Goal: Task Accomplishment & Management: Complete application form

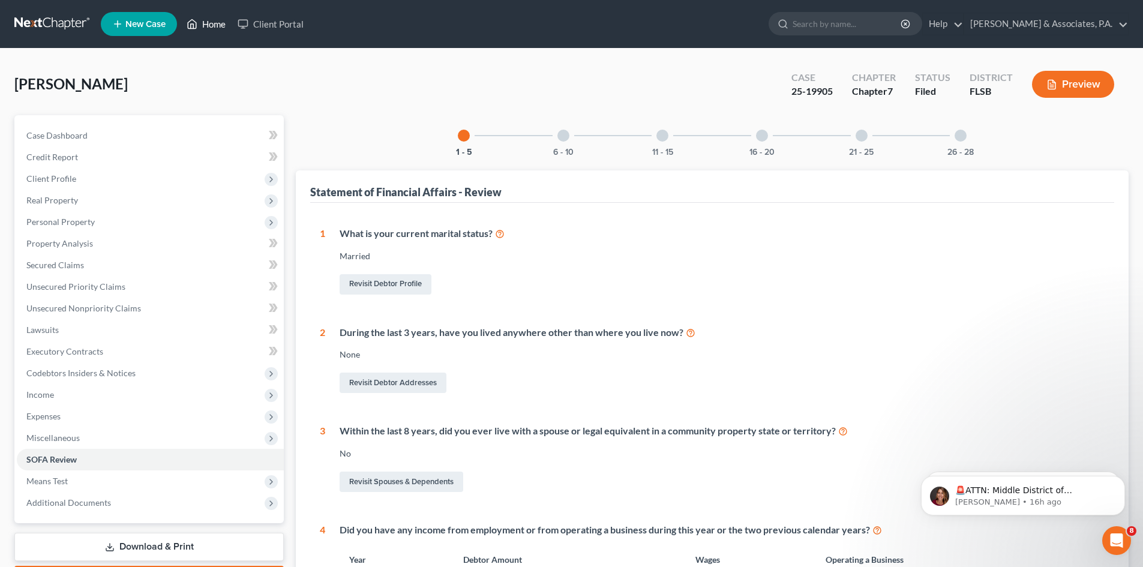
click at [204, 26] on link "Home" at bounding box center [206, 24] width 51 height 22
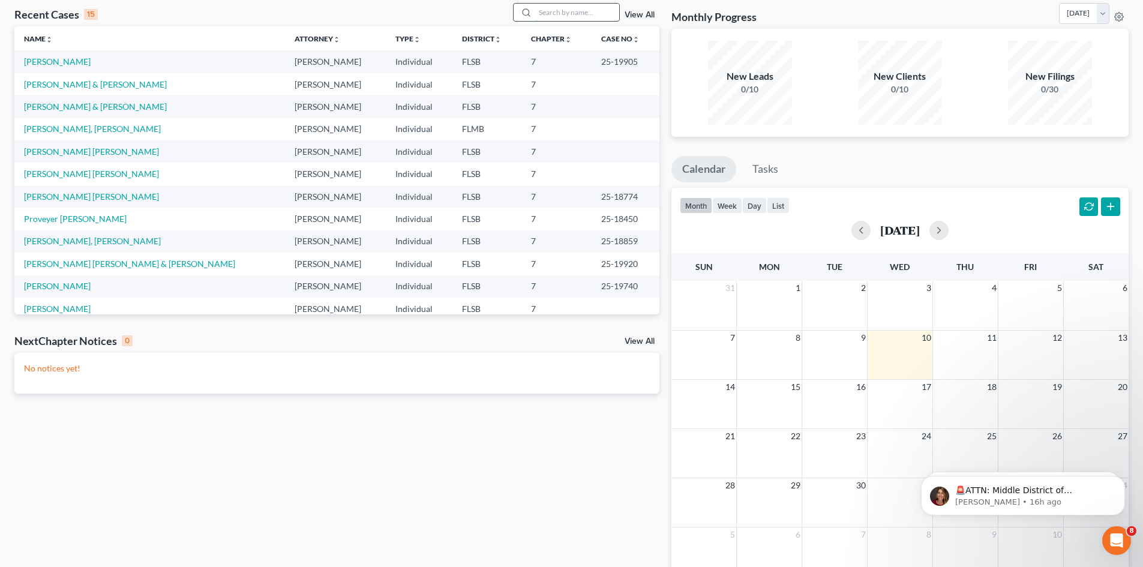
click at [558, 15] on input "search" at bounding box center [577, 12] width 84 height 17
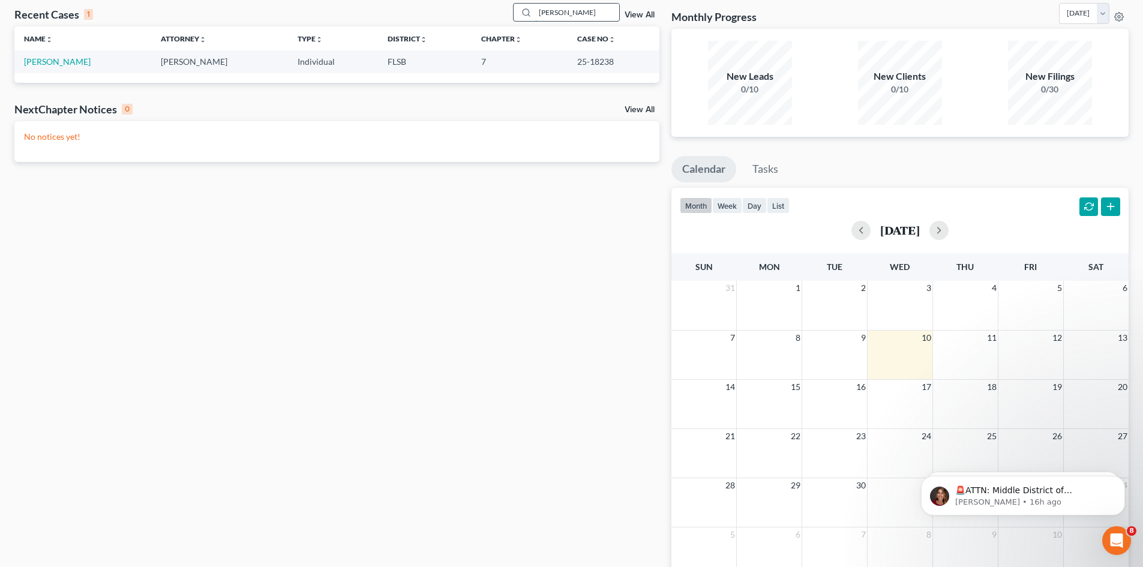
type input "[PERSON_NAME]"
click at [50, 61] on link "[PERSON_NAME]" at bounding box center [57, 61] width 67 height 10
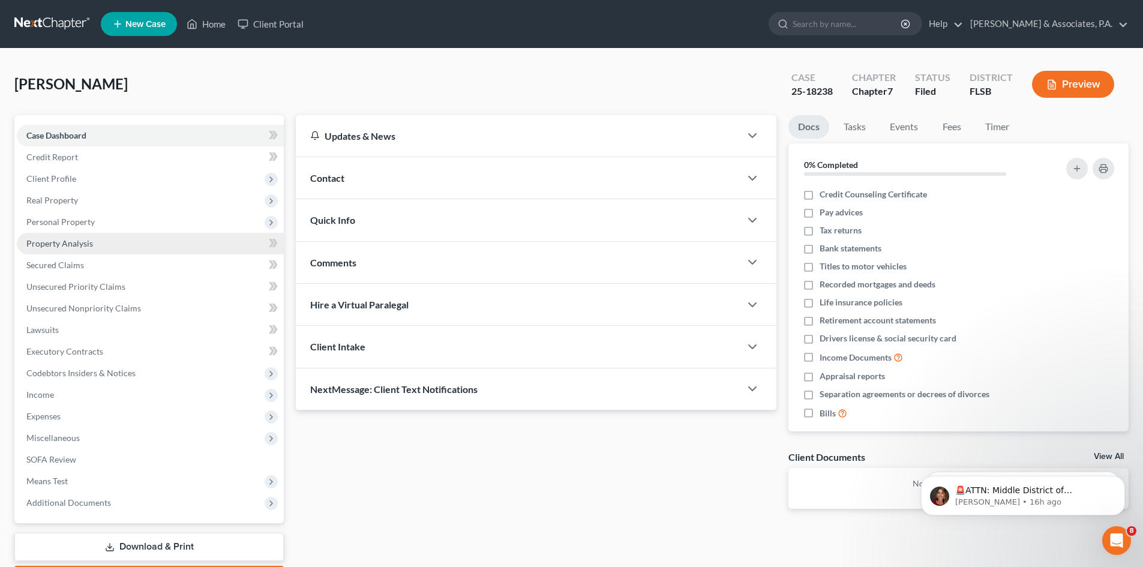
click at [50, 247] on span "Property Analysis" at bounding box center [59, 243] width 67 height 10
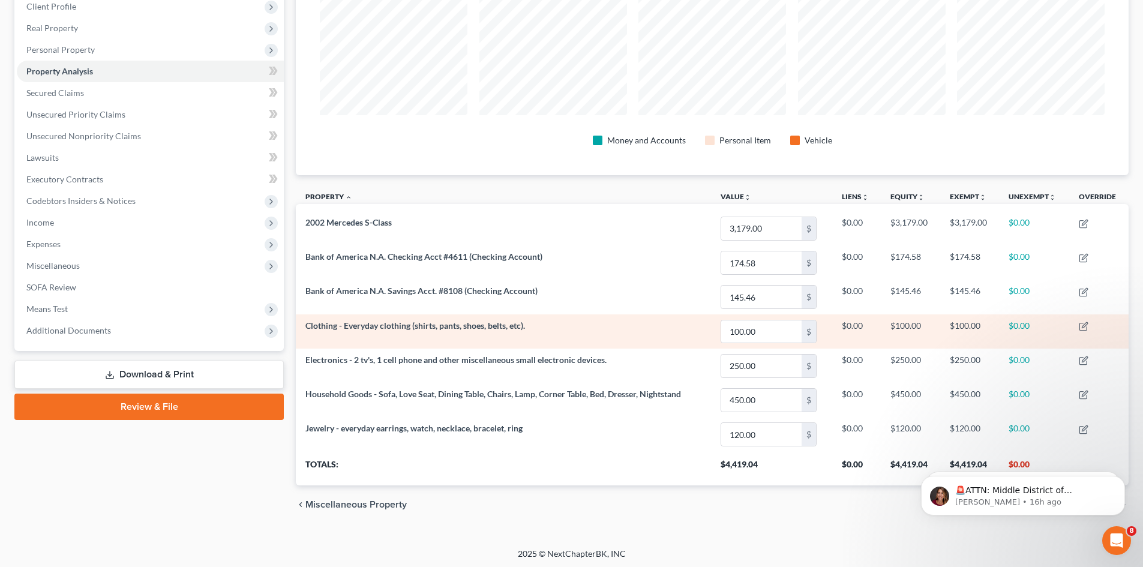
scroll to position [175, 0]
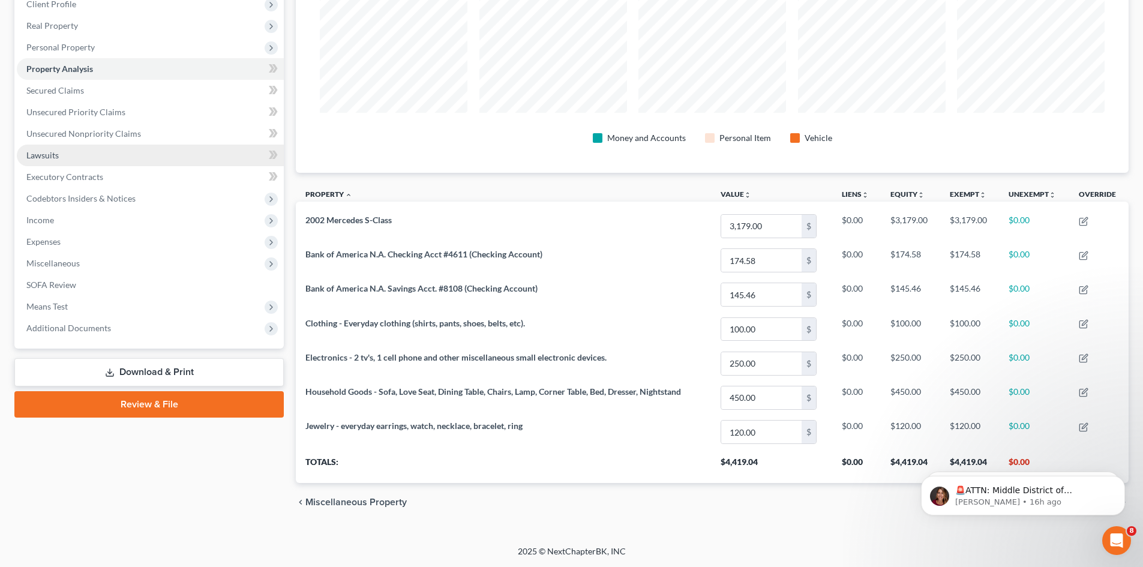
click at [71, 151] on link "Lawsuits" at bounding box center [150, 156] width 267 height 22
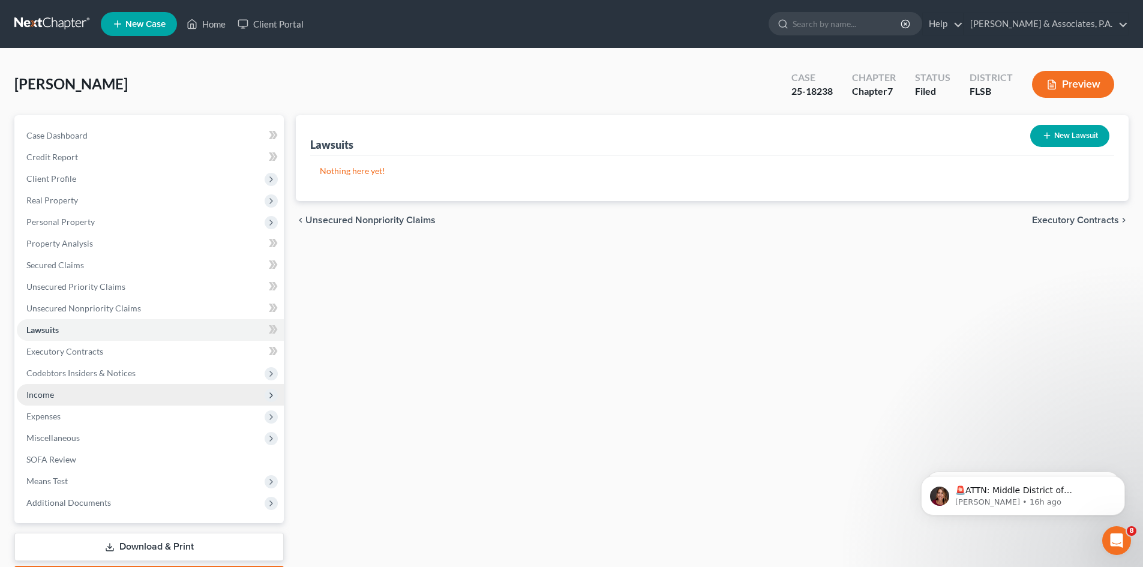
click at [68, 390] on span "Income" at bounding box center [150, 395] width 267 height 22
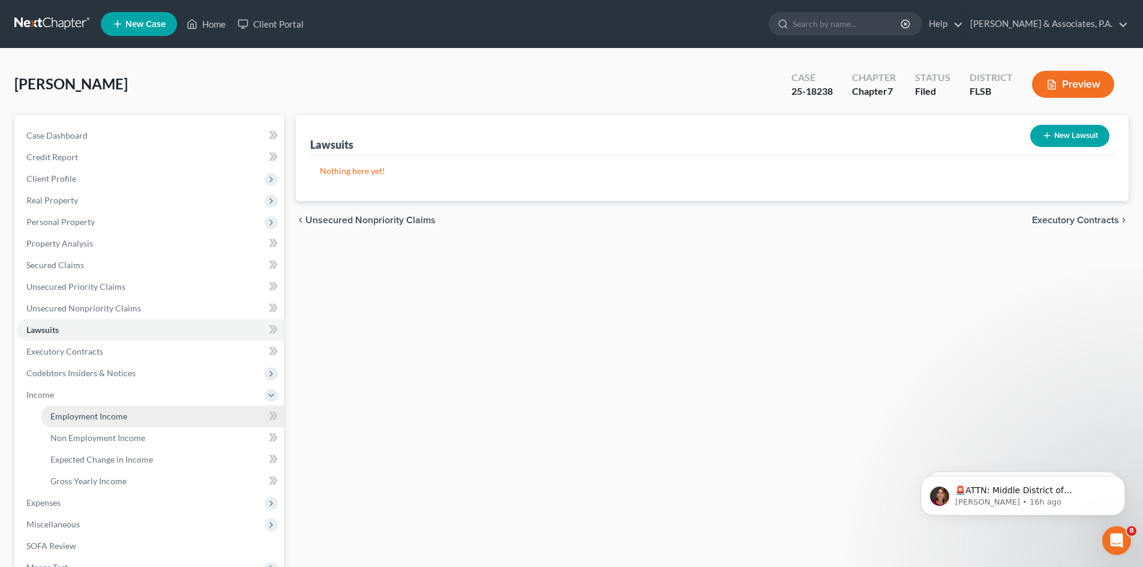
click at [76, 414] on span "Employment Income" at bounding box center [88, 416] width 77 height 10
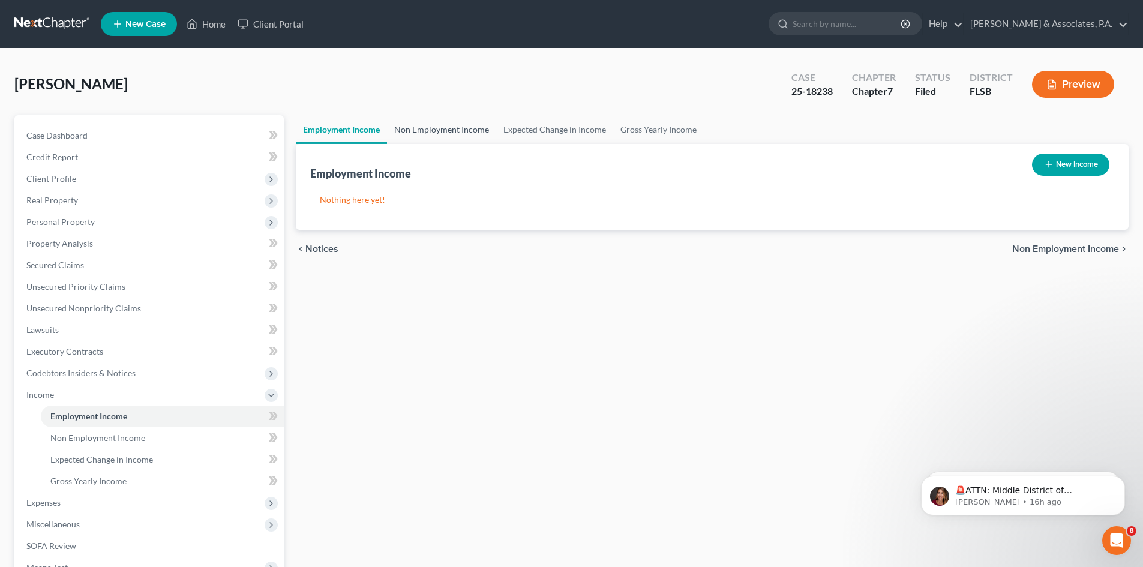
click at [445, 120] on link "Non Employment Income" at bounding box center [441, 129] width 109 height 29
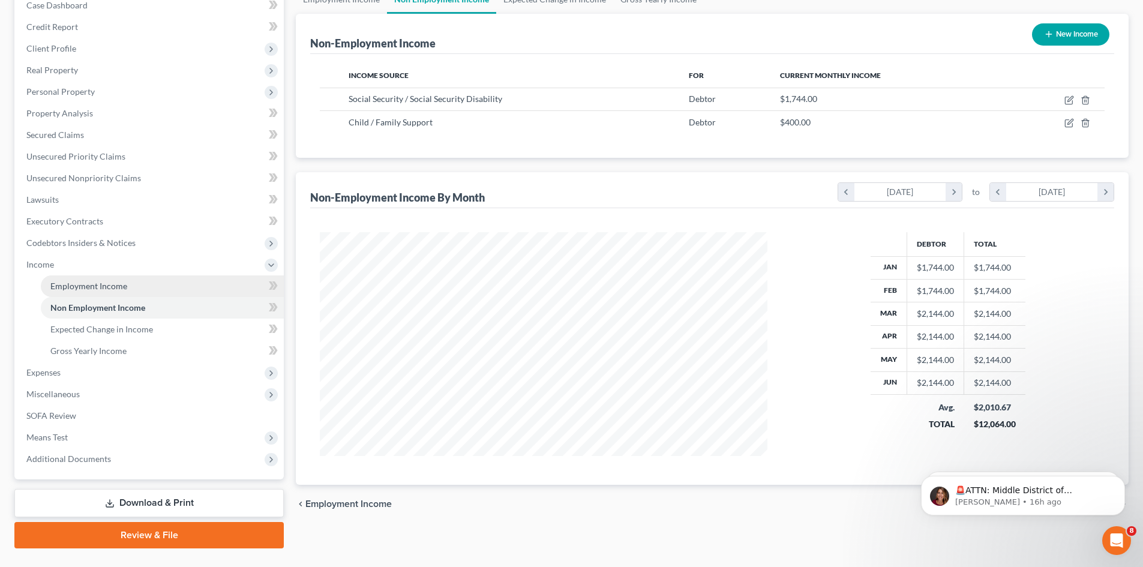
scroll to position [157, 0]
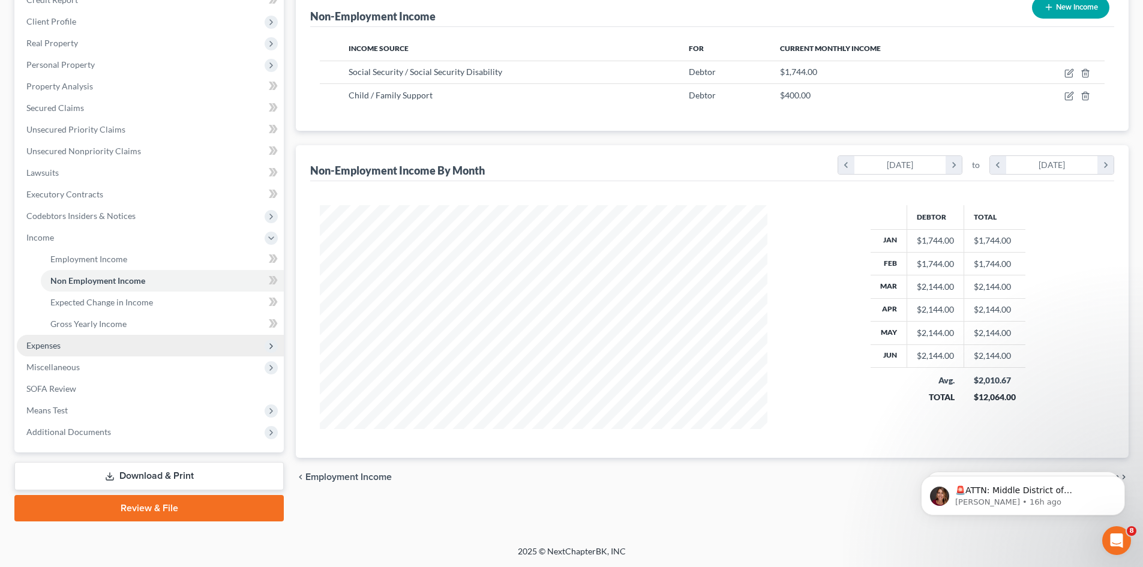
click at [69, 350] on span "Expenses" at bounding box center [150, 346] width 267 height 22
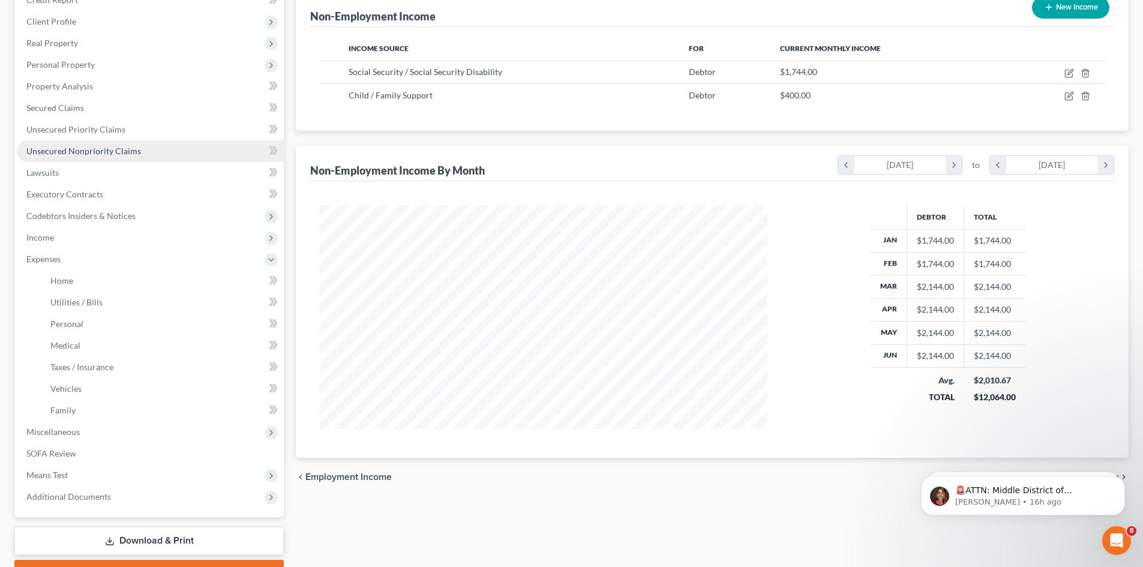
click at [59, 152] on span "Unsecured Nonpriority Claims" at bounding box center [83, 151] width 115 height 10
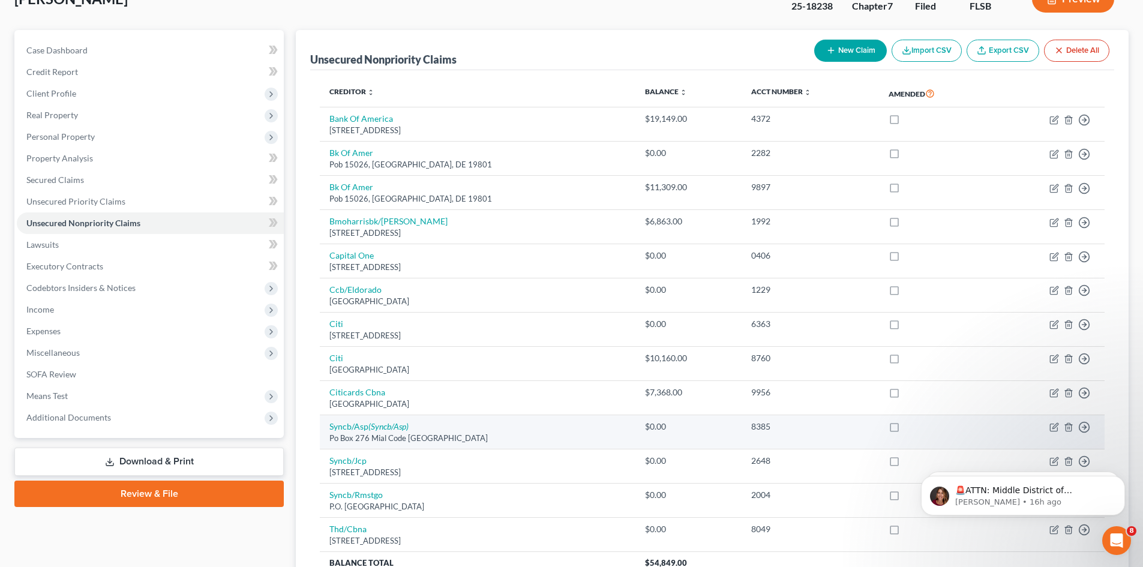
scroll to position [80, 0]
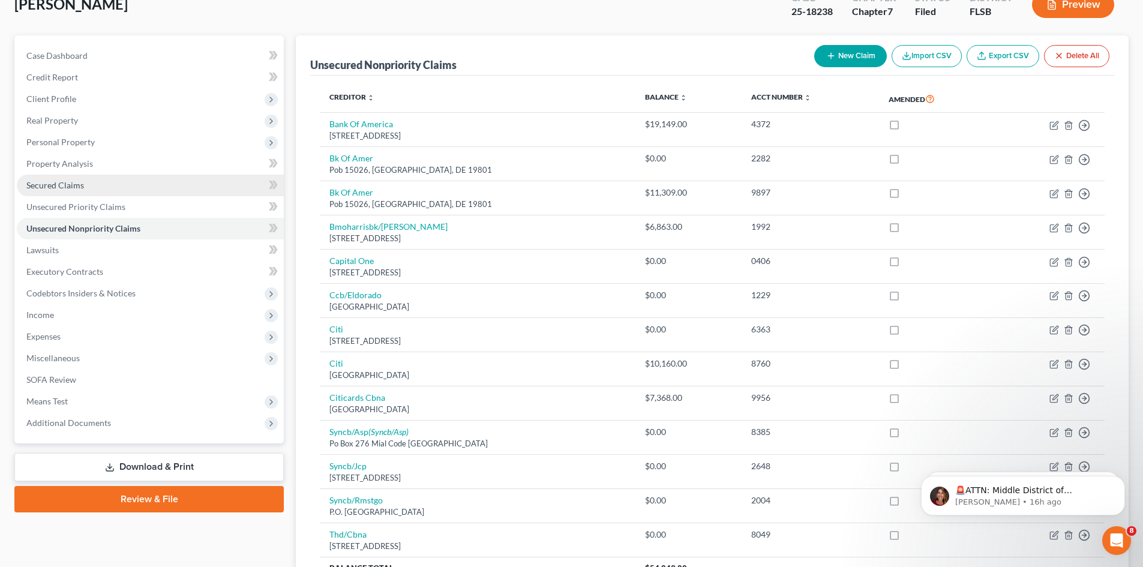
click at [68, 188] on span "Secured Claims" at bounding box center [55, 185] width 58 height 10
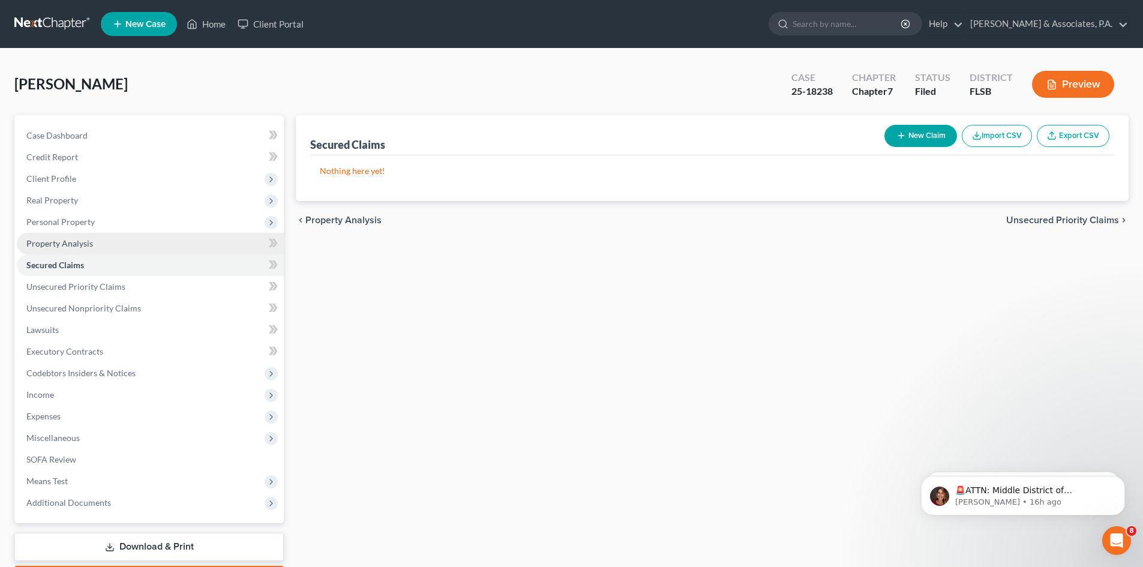
click at [71, 240] on span "Property Analysis" at bounding box center [59, 243] width 67 height 10
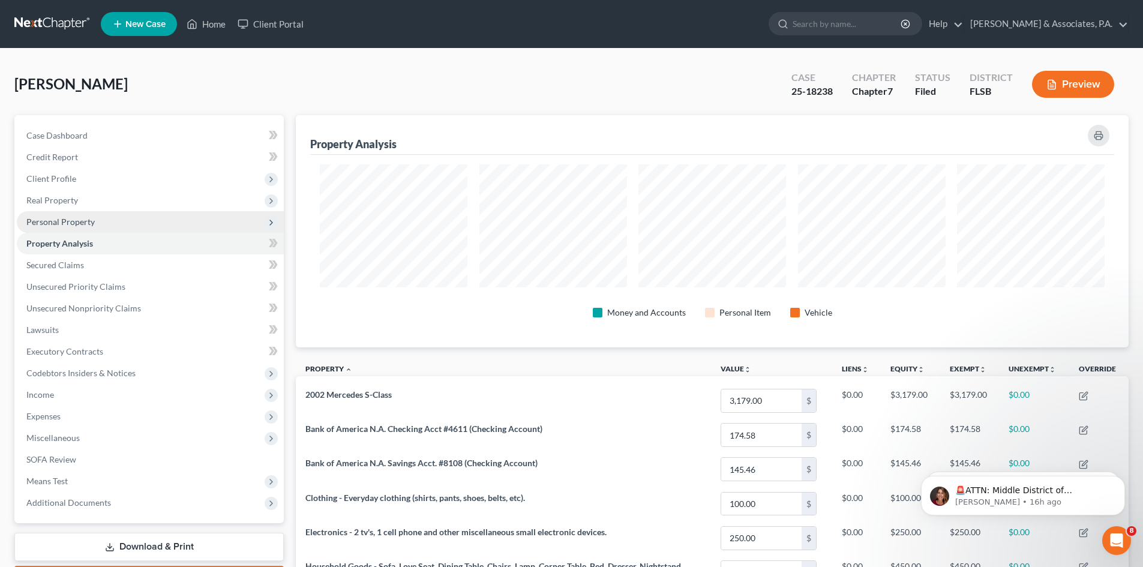
click at [67, 223] on span "Personal Property" at bounding box center [60, 222] width 68 height 10
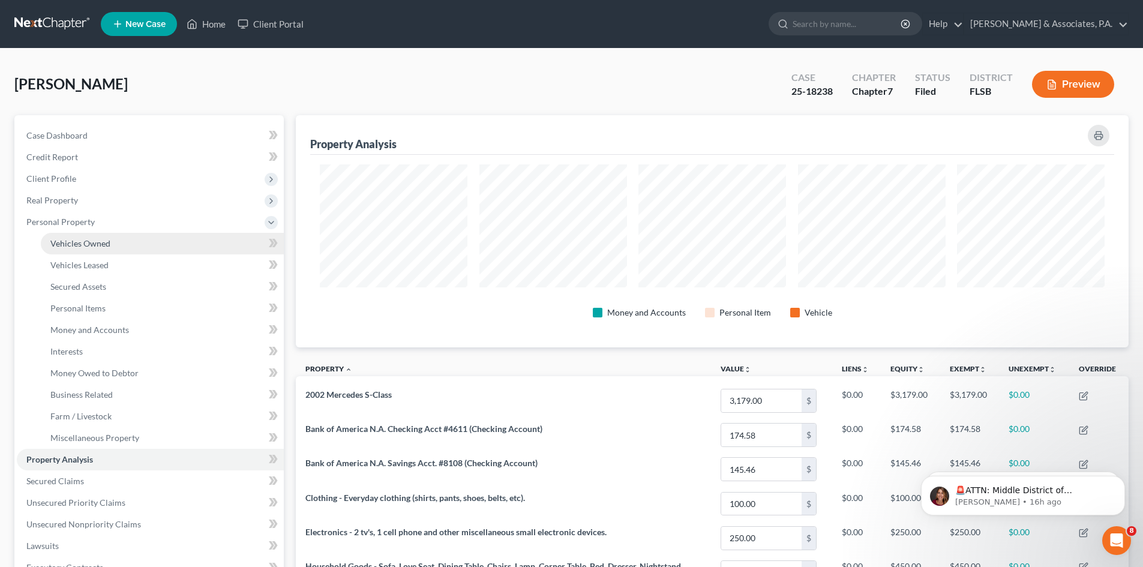
click at [68, 241] on span "Vehicles Owned" at bounding box center [80, 243] width 60 height 10
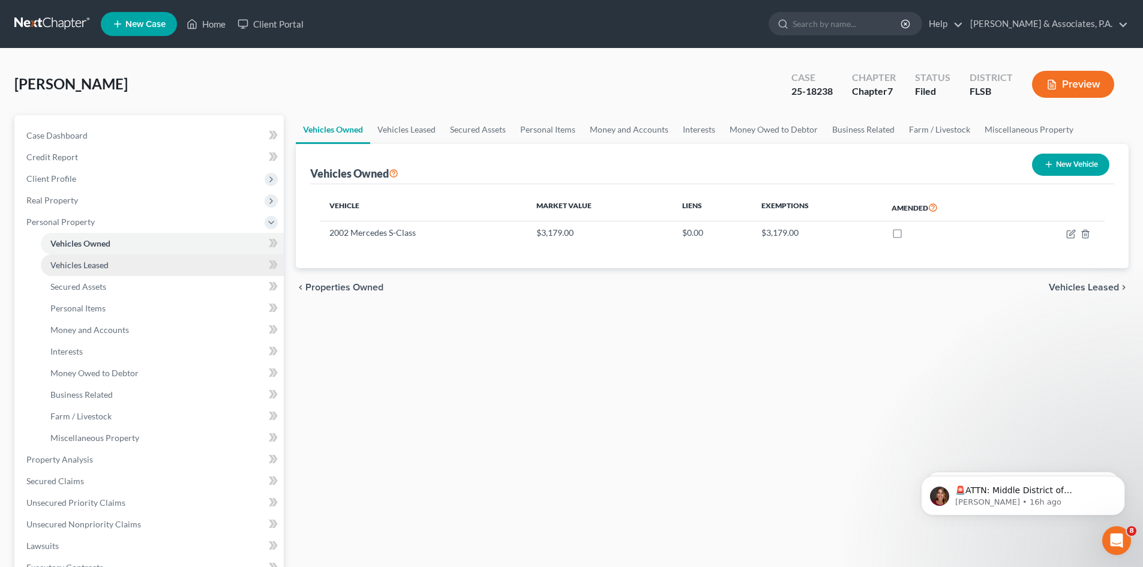
click at [74, 269] on span "Vehicles Leased" at bounding box center [79, 265] width 58 height 10
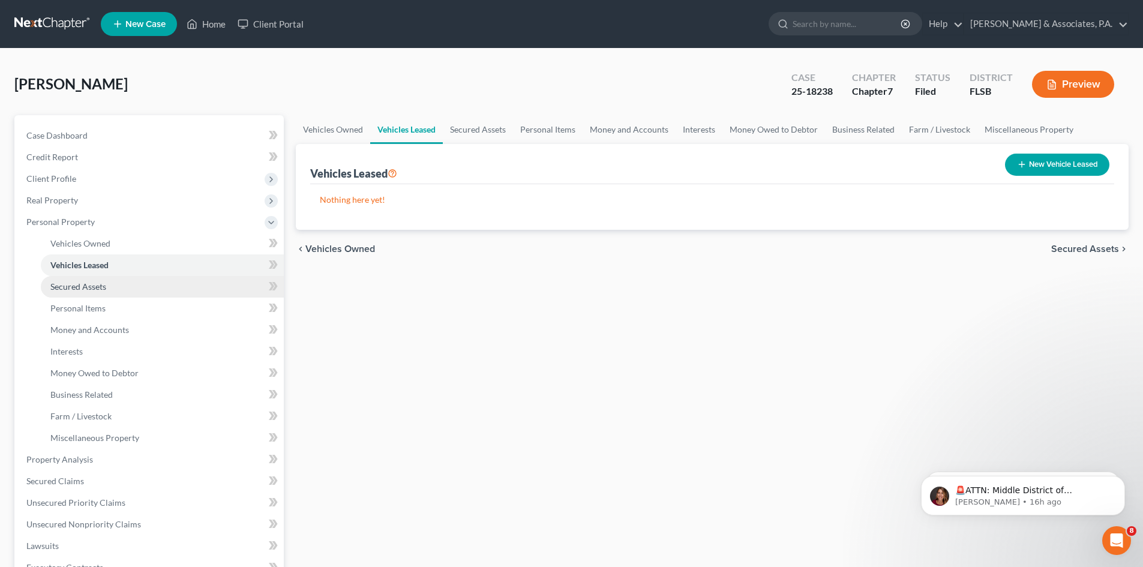
click at [73, 288] on span "Secured Assets" at bounding box center [78, 286] width 56 height 10
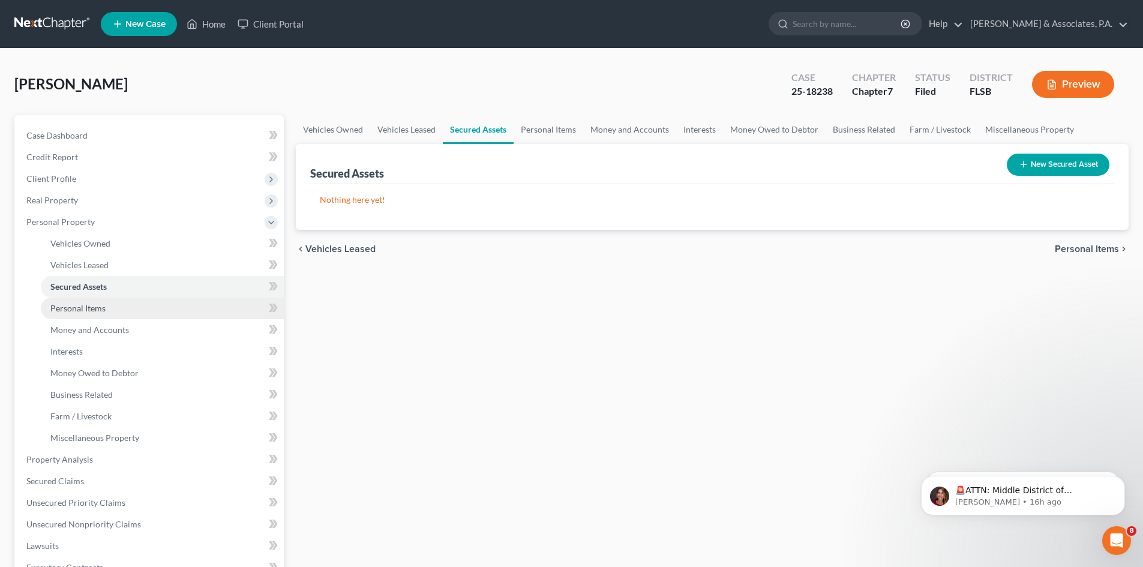
click at [73, 309] on span "Personal Items" at bounding box center [77, 308] width 55 height 10
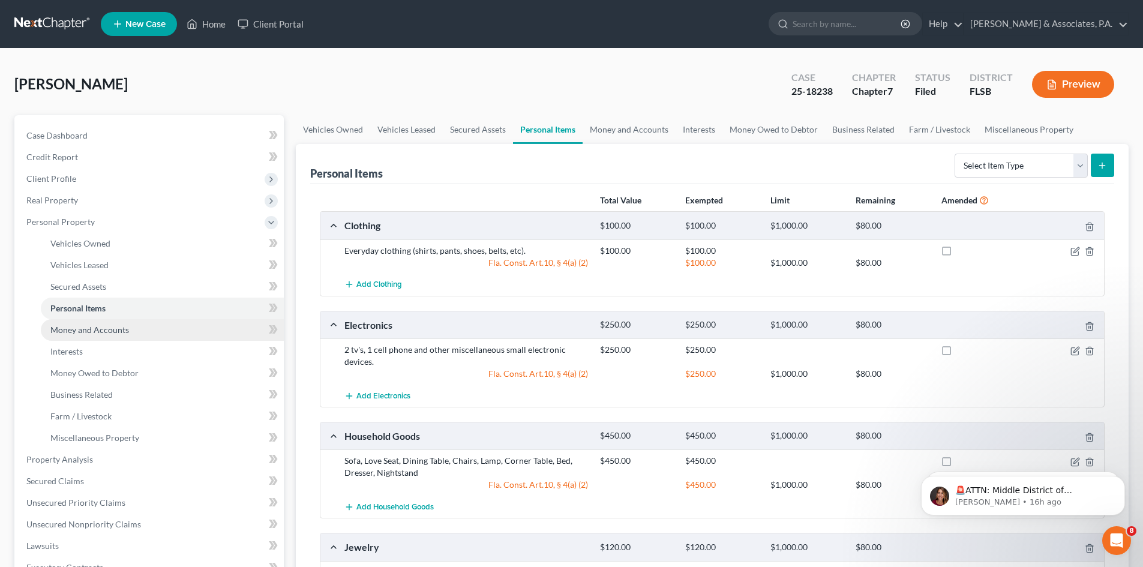
click at [72, 335] on link "Money and Accounts" at bounding box center [162, 330] width 243 height 22
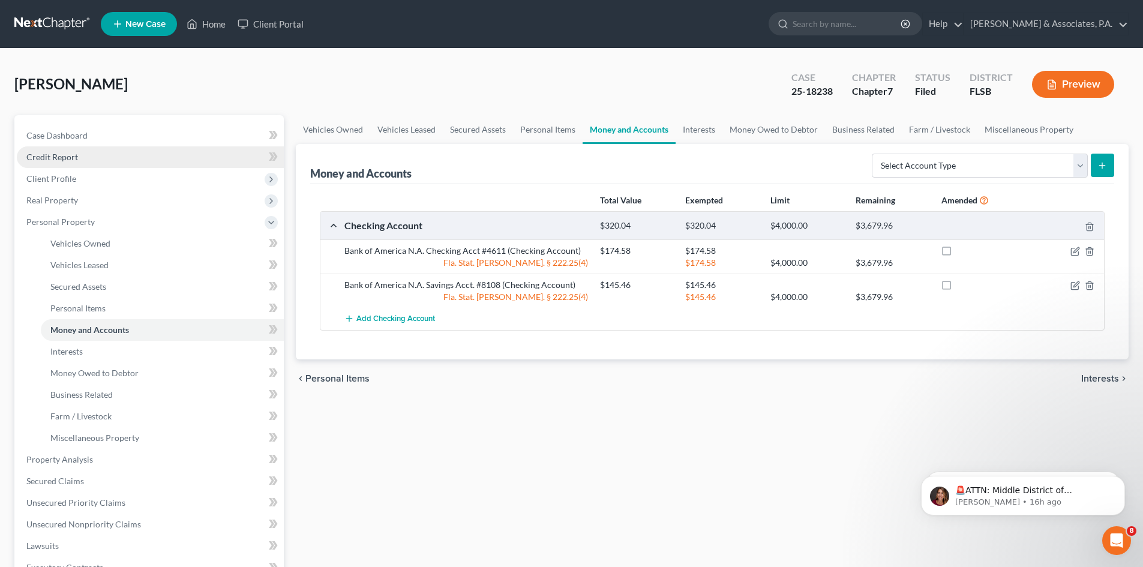
click at [57, 160] on span "Credit Report" at bounding box center [52, 157] width 52 height 10
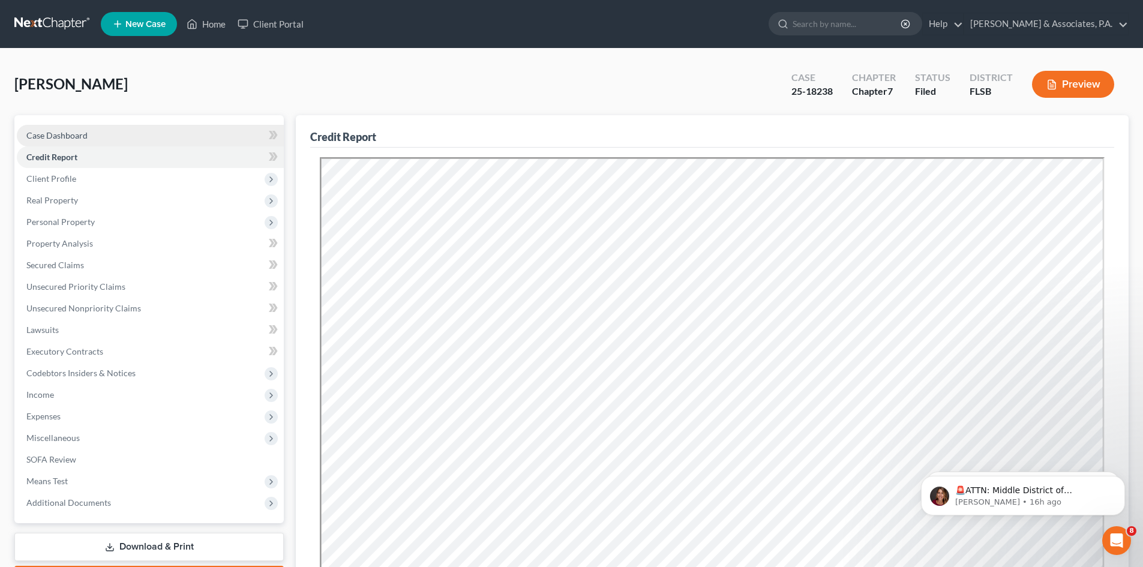
click at [64, 136] on span "Case Dashboard" at bounding box center [56, 135] width 61 height 10
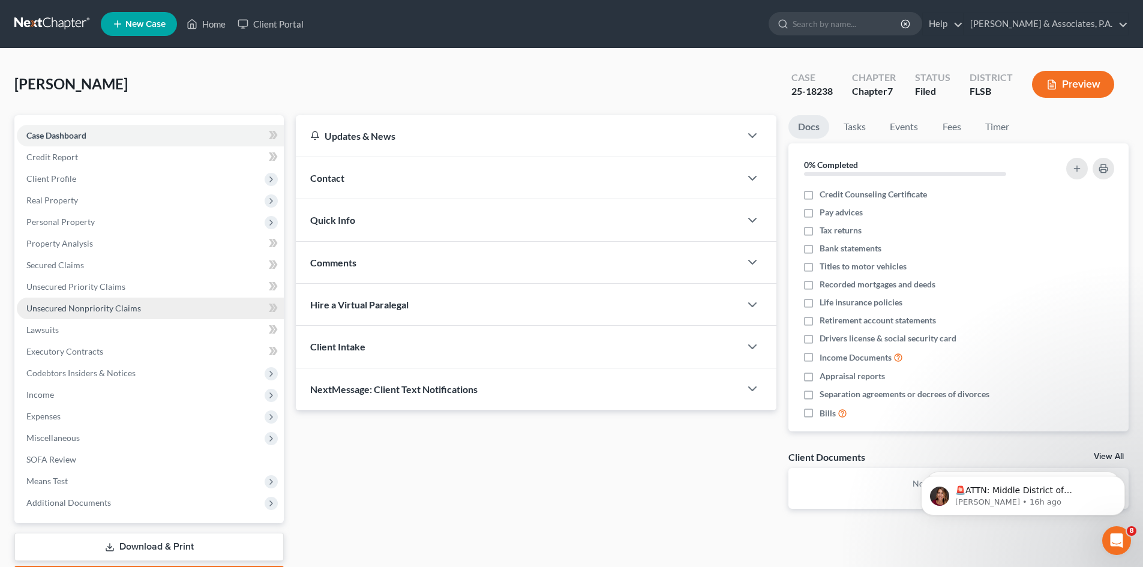
click at [44, 309] on span "Unsecured Nonpriority Claims" at bounding box center [83, 308] width 115 height 10
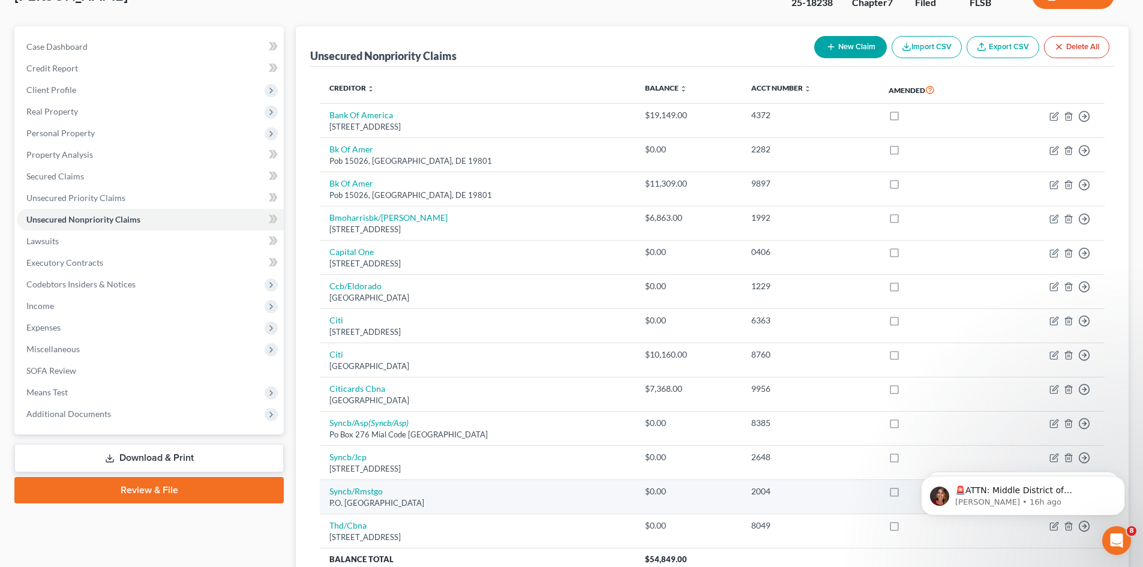
scroll to position [60, 0]
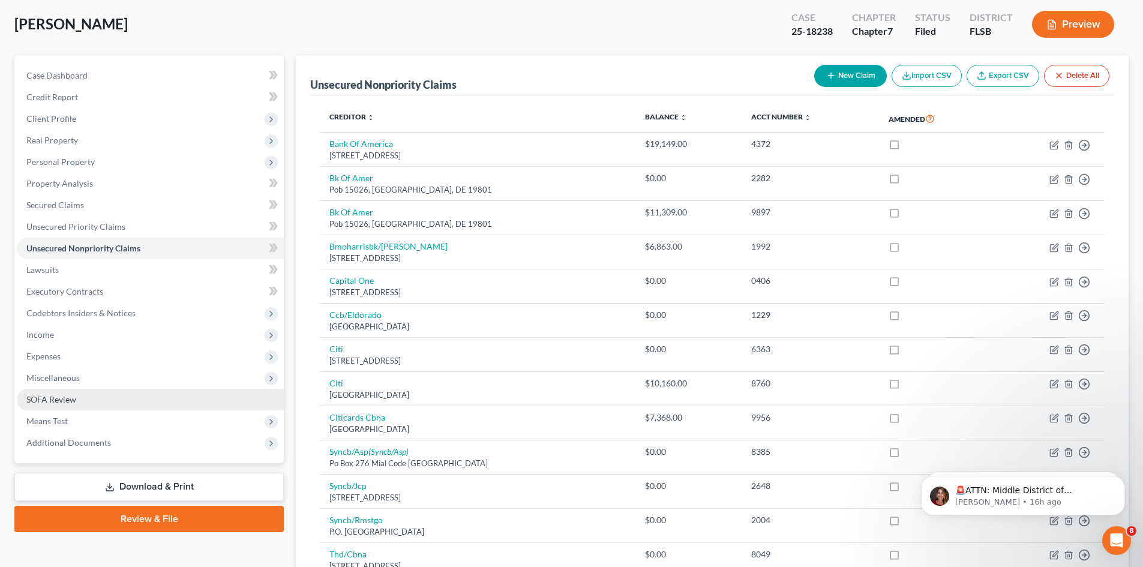
click at [56, 398] on span "SOFA Review" at bounding box center [51, 399] width 50 height 10
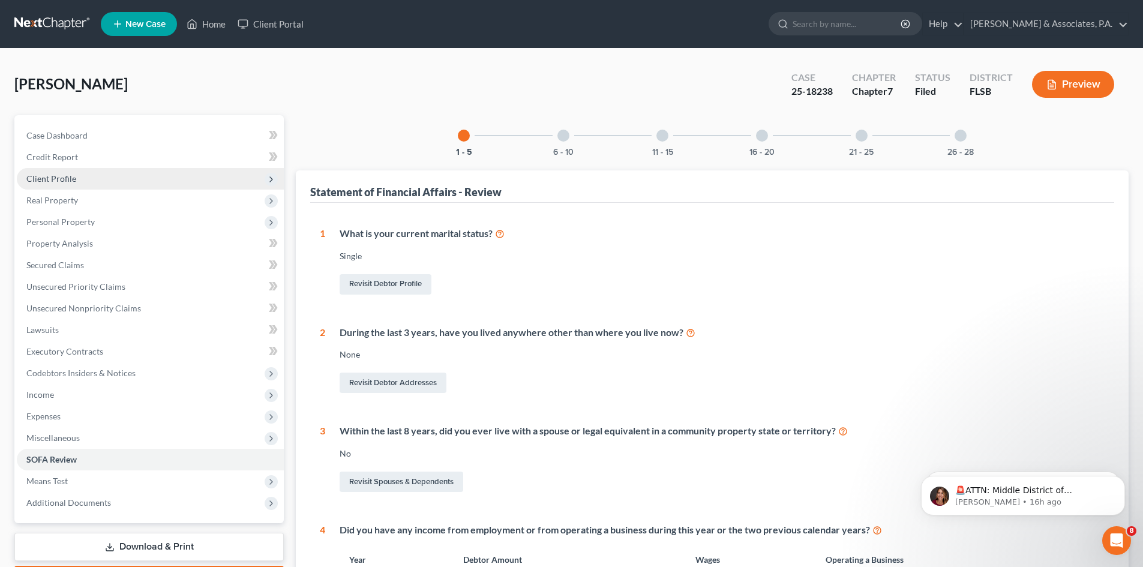
click at [46, 175] on span "Client Profile" at bounding box center [51, 178] width 50 height 10
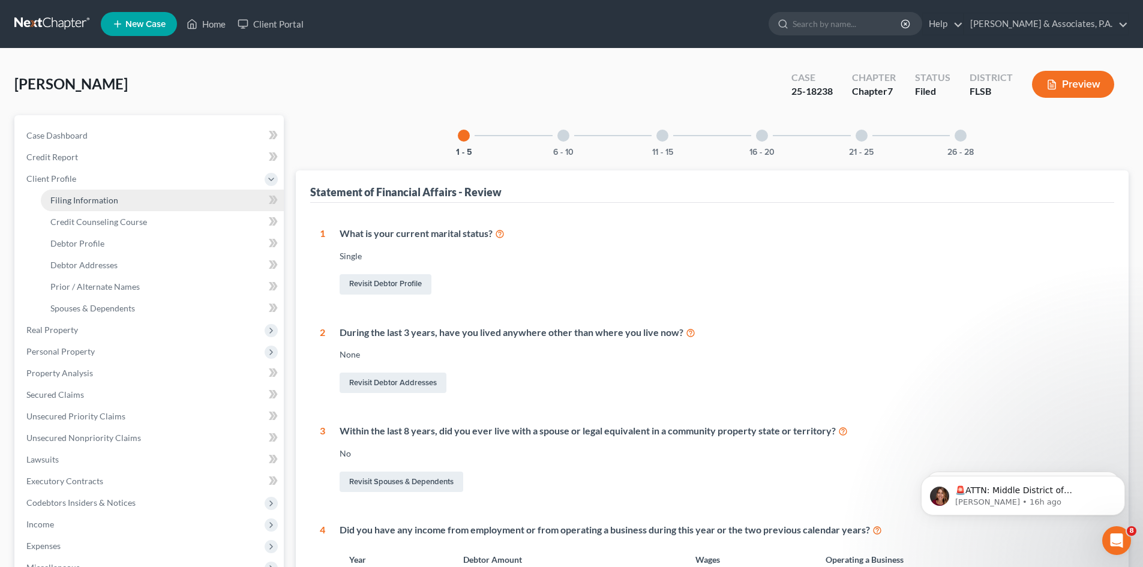
click at [81, 199] on span "Filing Information" at bounding box center [84, 200] width 68 height 10
select select "1"
select select "0"
select select "9"
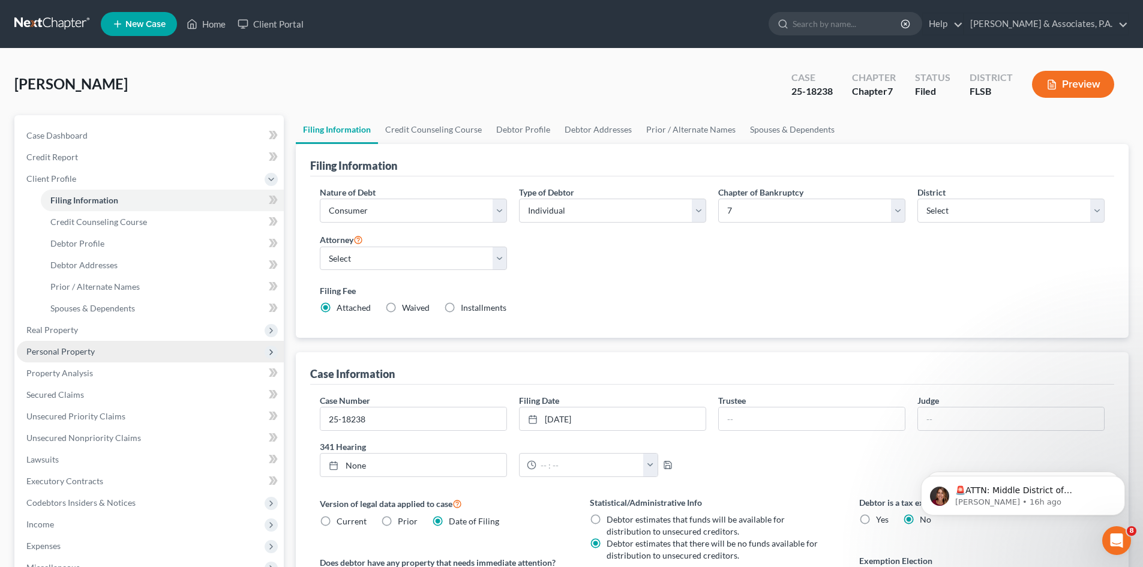
click at [46, 352] on span "Personal Property" at bounding box center [60, 351] width 68 height 10
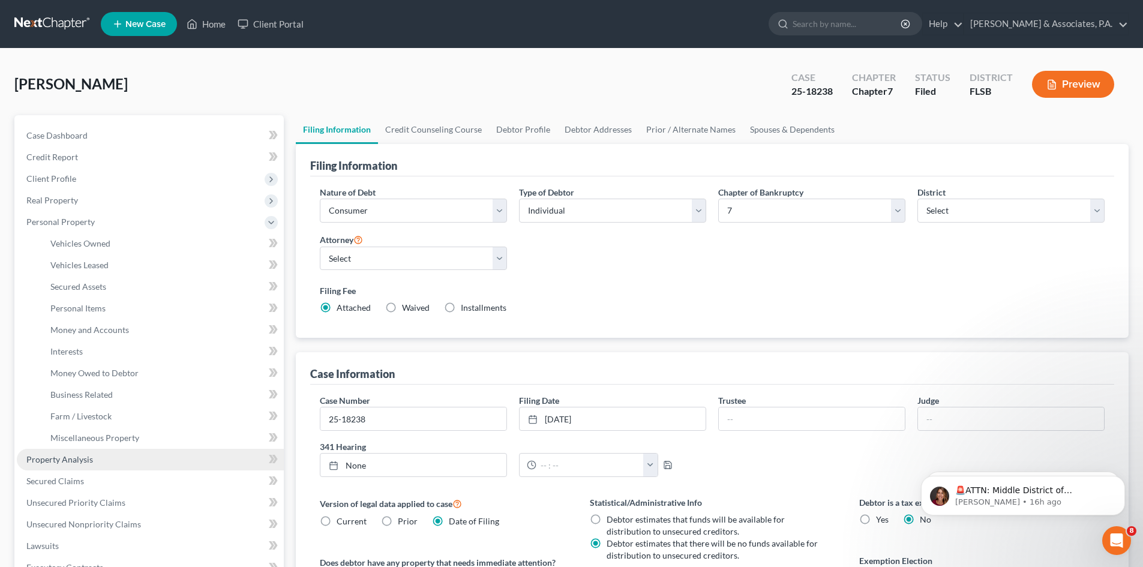
click at [61, 462] on span "Property Analysis" at bounding box center [59, 459] width 67 height 10
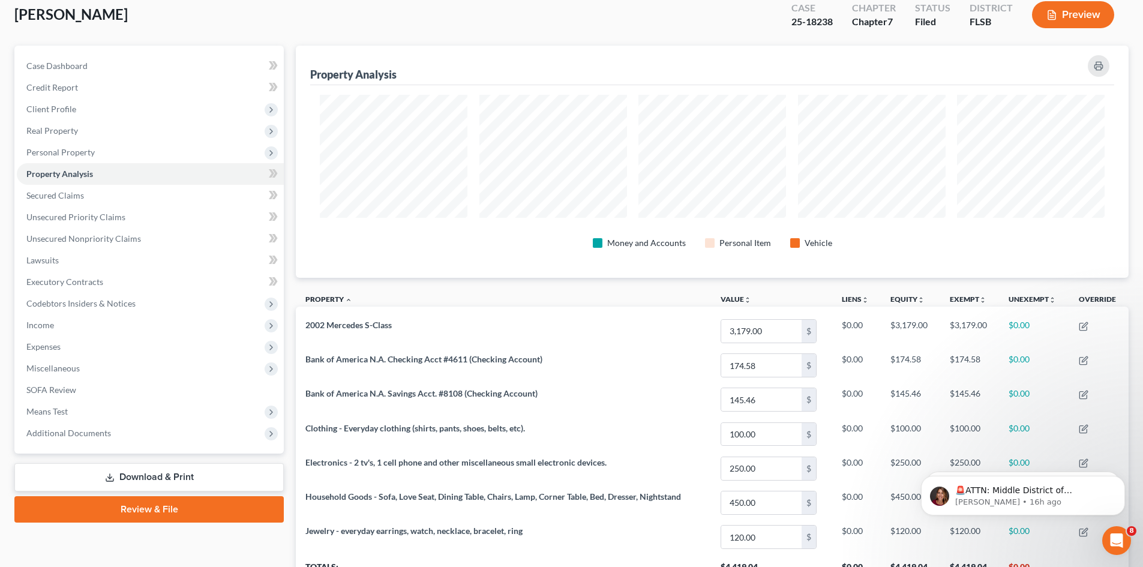
scroll to position [175, 0]
